Goal: Register for event/course

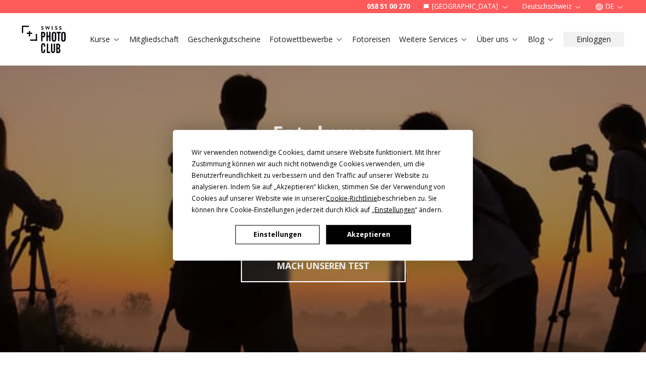
click at [349, 241] on button "Akzeptieren" at bounding box center [368, 234] width 84 height 19
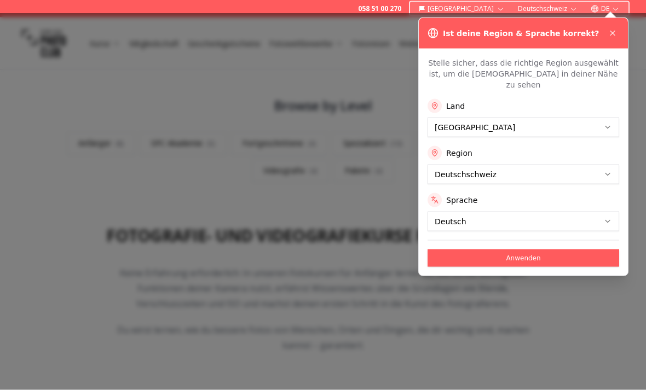
click at [615, 33] on icon at bounding box center [612, 33] width 9 height 9
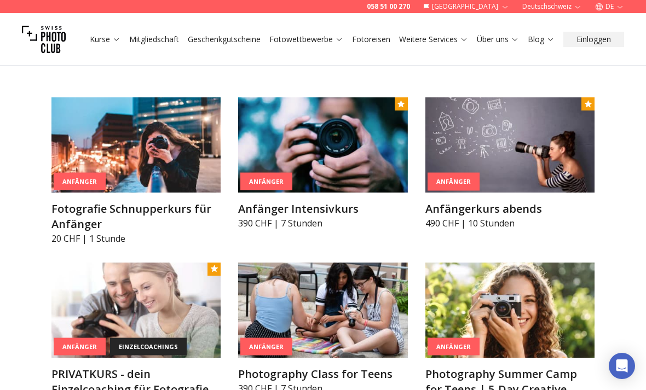
scroll to position [512, 0]
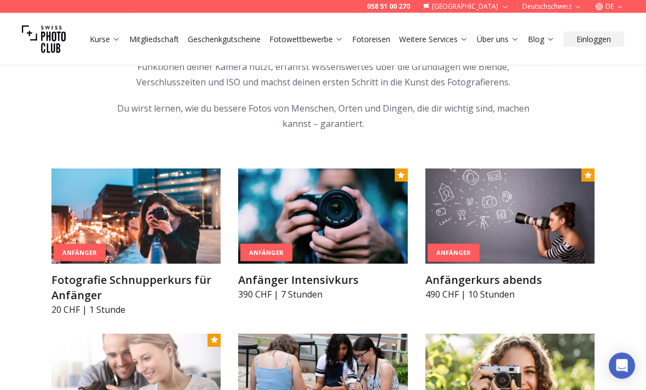
click at [582, 213] on img at bounding box center [509, 216] width 169 height 95
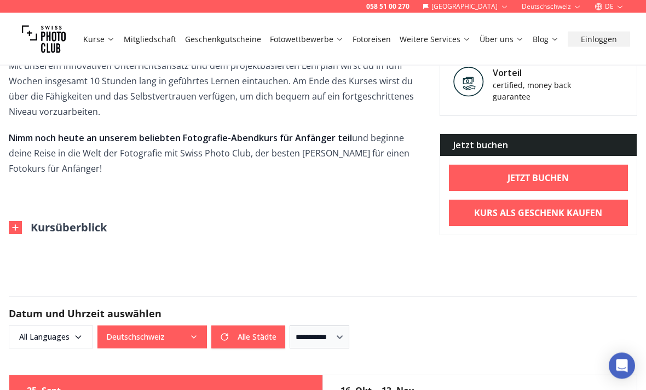
scroll to position [574, 0]
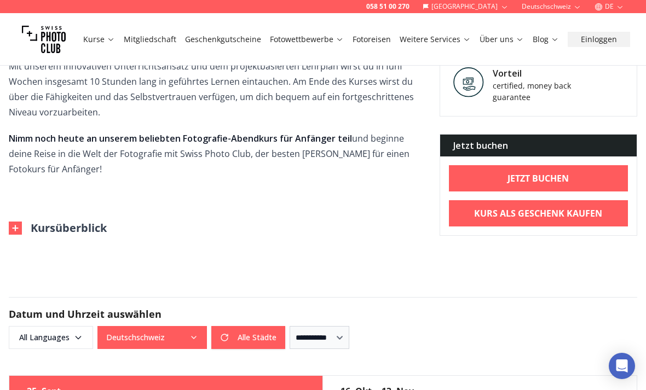
click at [15, 234] on img at bounding box center [15, 228] width 13 height 13
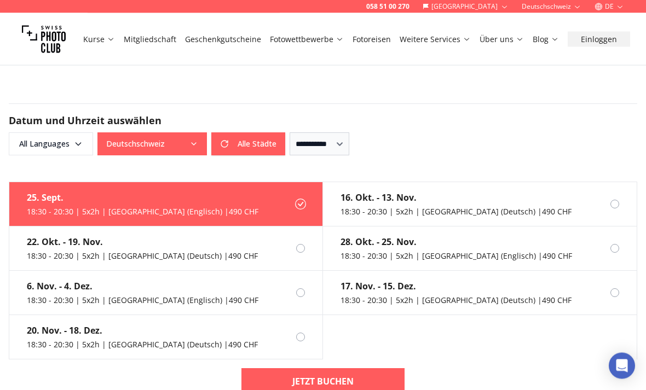
scroll to position [1266, 0]
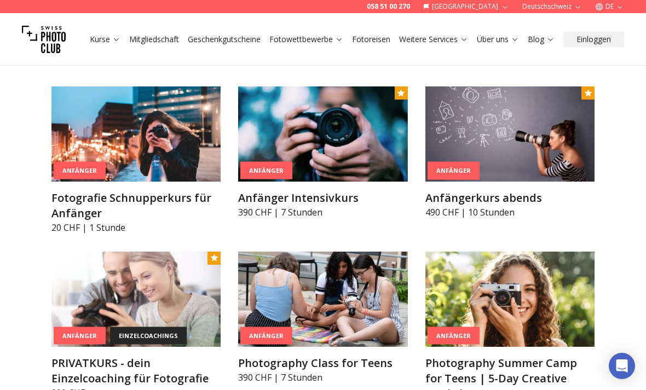
scroll to position [593, 0]
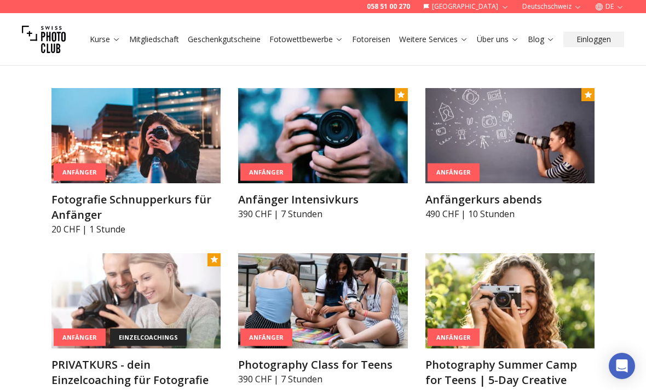
click at [70, 142] on img at bounding box center [135, 135] width 169 height 95
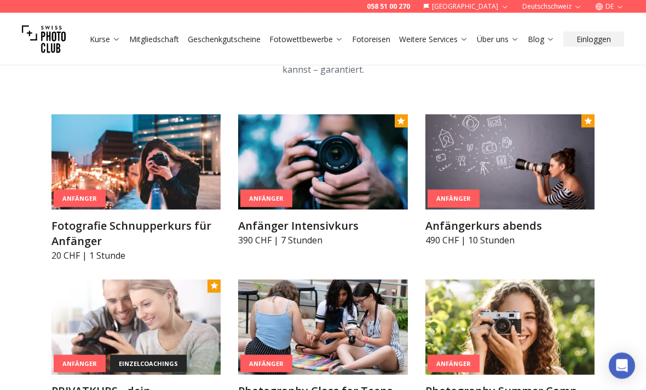
scroll to position [566, 0]
